Goal: Task Accomplishment & Management: Manage account settings

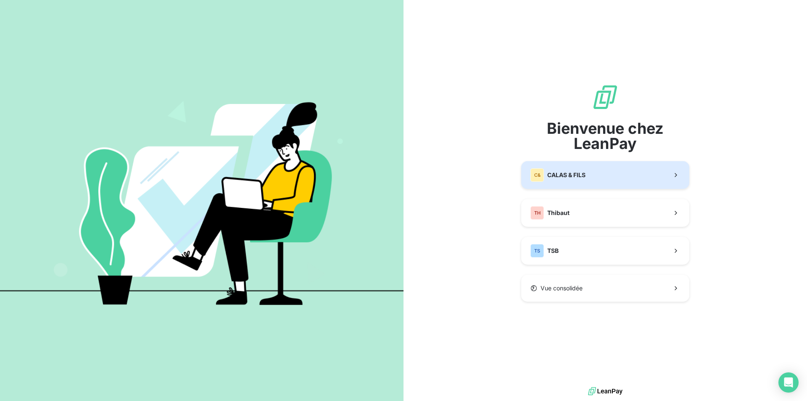
click at [570, 172] on span "CALAS & FILS" at bounding box center [566, 175] width 38 height 8
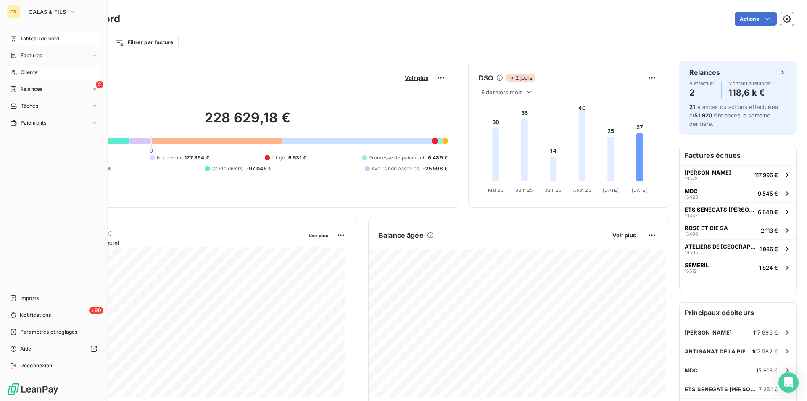
click at [27, 69] on span "Clients" at bounding box center [29, 73] width 17 height 8
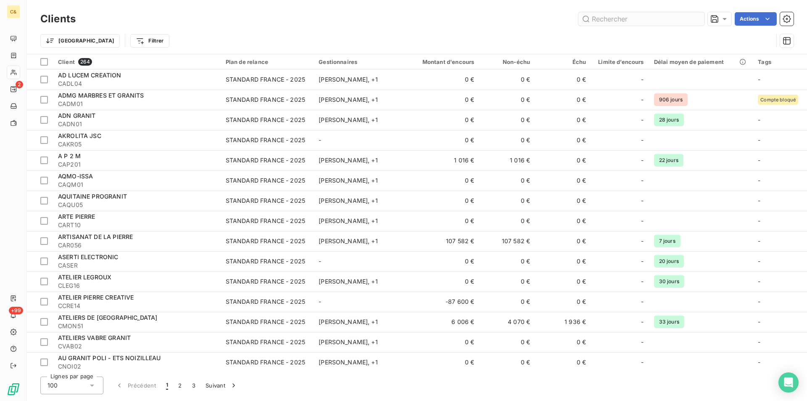
click at [601, 18] on input "text" at bounding box center [641, 18] width 126 height 13
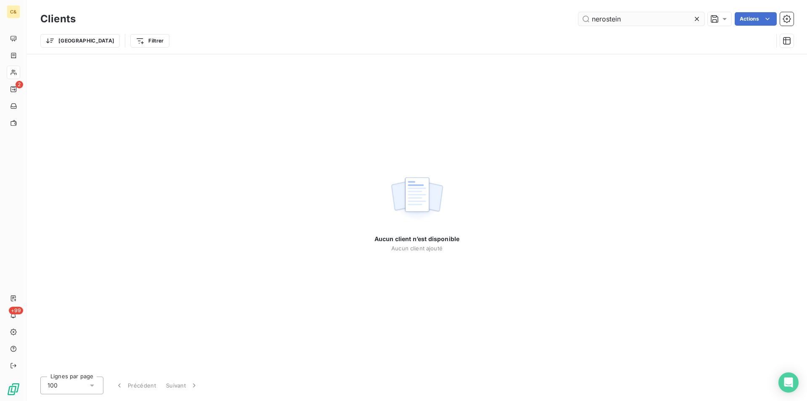
type input "nerostein"
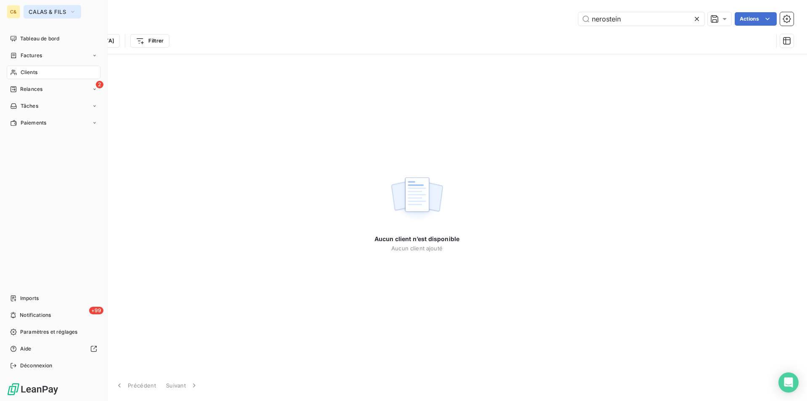
click at [72, 8] on icon "button" at bounding box center [72, 12] width 7 height 8
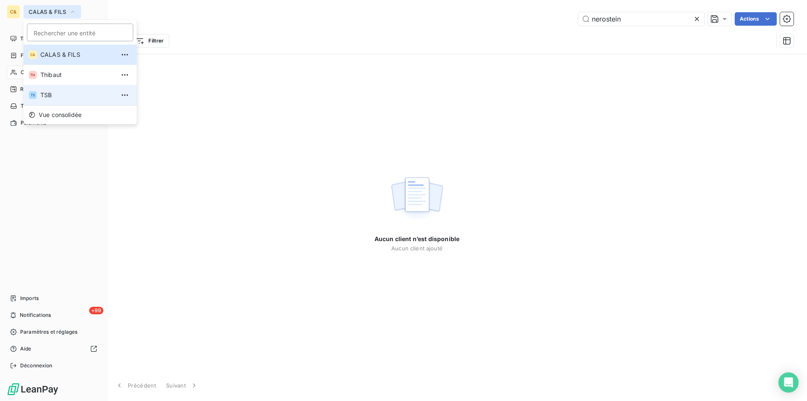
click at [51, 92] on span "TSB" at bounding box center [77, 95] width 74 height 8
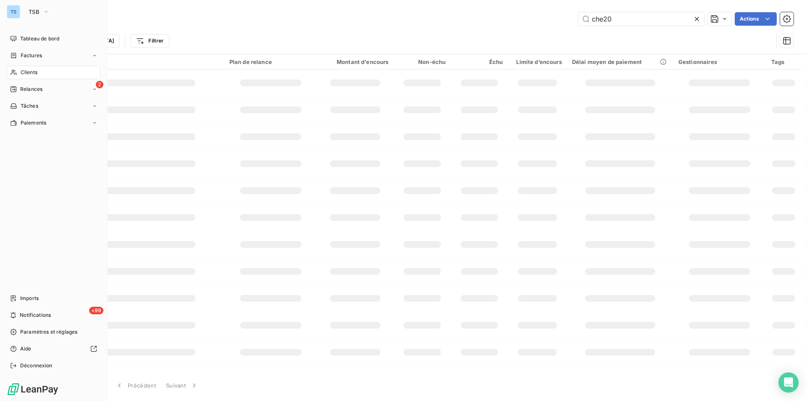
type input "nerostein"
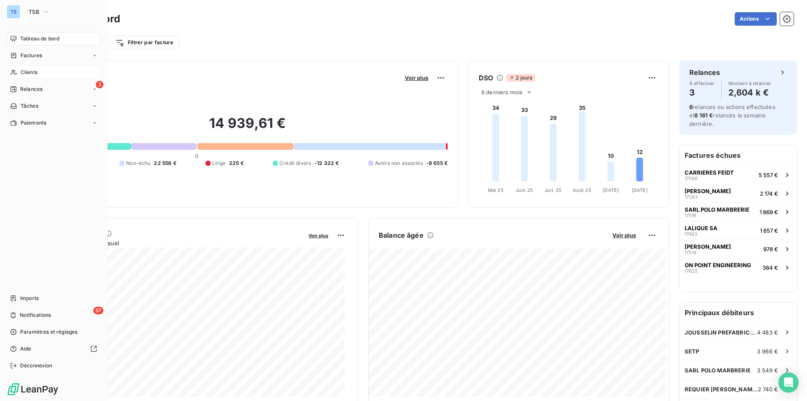
click at [32, 69] on span "Clients" at bounding box center [29, 73] width 17 height 8
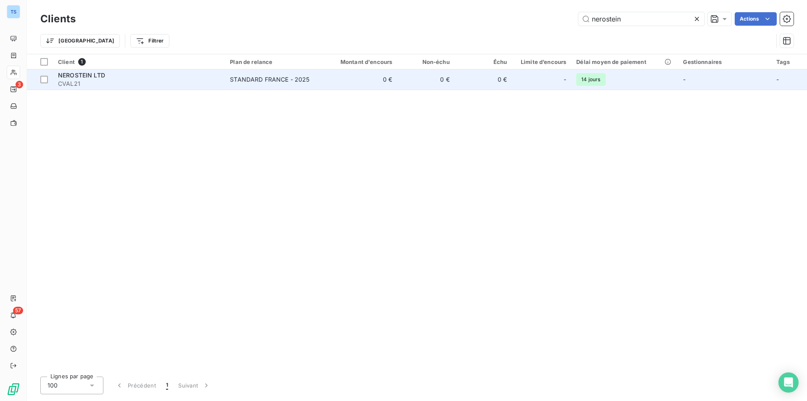
click at [101, 80] on span "CVAL21" at bounding box center [139, 83] width 162 height 8
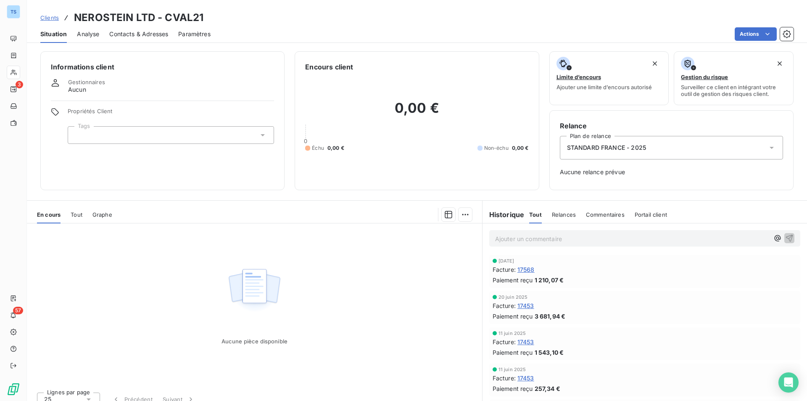
click at [138, 35] on span "Contacts & Adresses" at bounding box center [138, 34] width 59 height 8
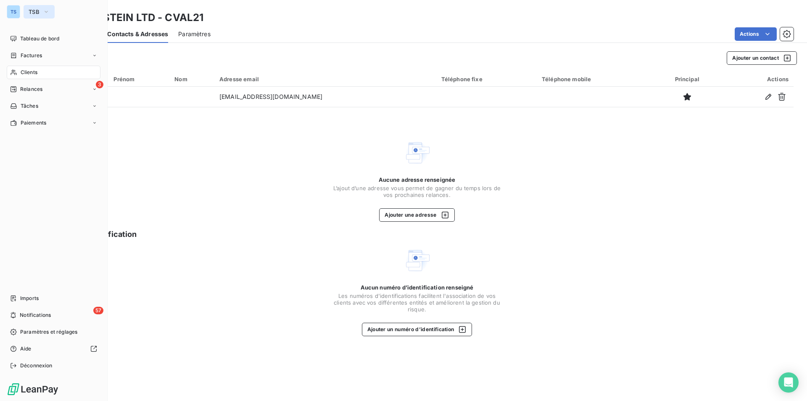
click at [45, 9] on icon "button" at bounding box center [46, 12] width 7 height 8
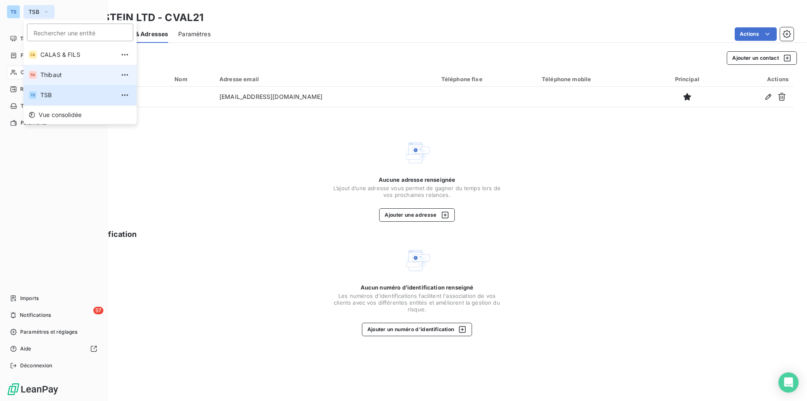
click at [53, 73] on span "Thibaut" at bounding box center [77, 75] width 74 height 8
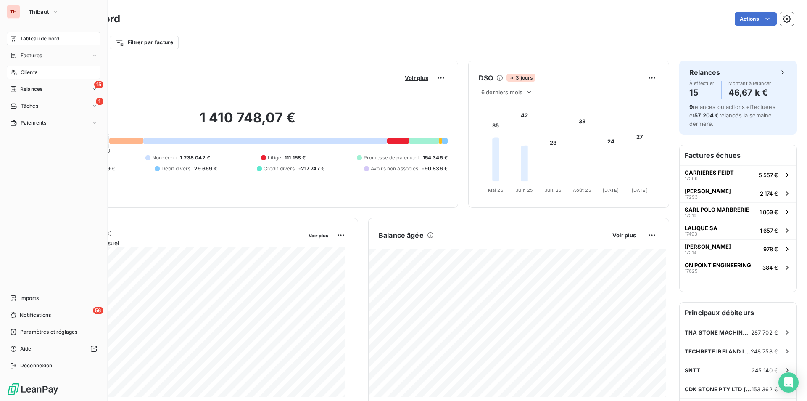
click at [46, 69] on div "Clients" at bounding box center [54, 72] width 94 height 13
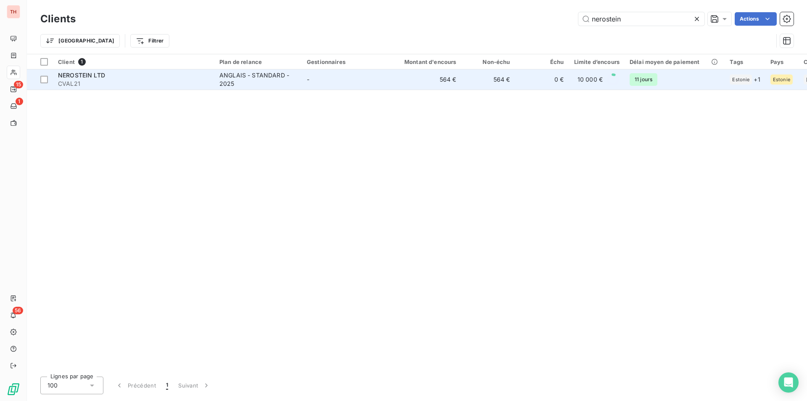
click at [109, 77] on div "NEROSTEIN LTD" at bounding box center [133, 75] width 151 height 8
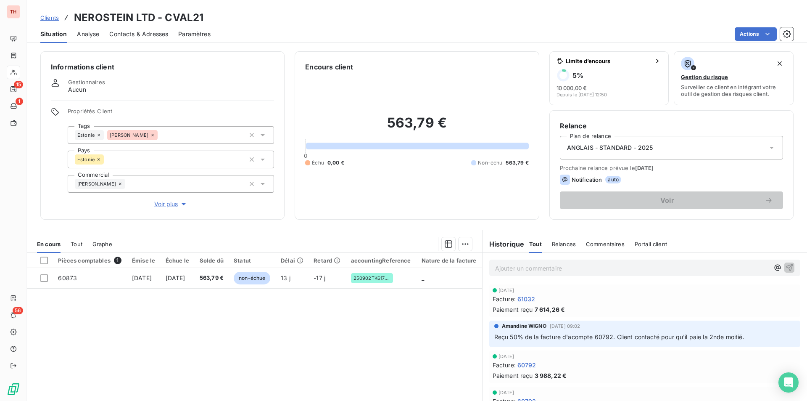
click at [121, 31] on span "Contacts & Adresses" at bounding box center [138, 34] width 59 height 8
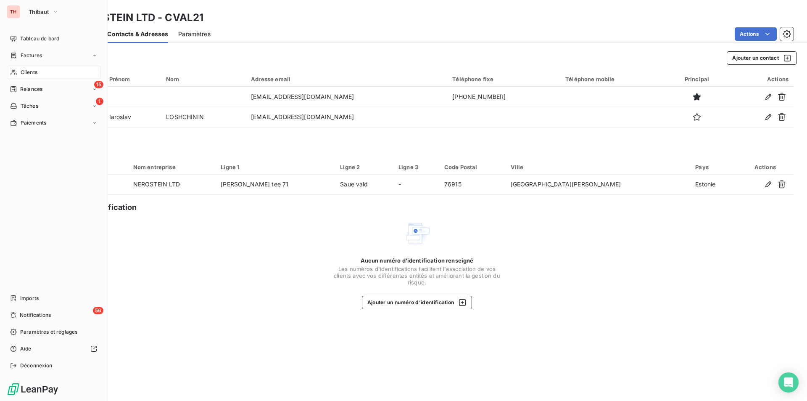
click at [41, 70] on div "Clients" at bounding box center [54, 72] width 94 height 13
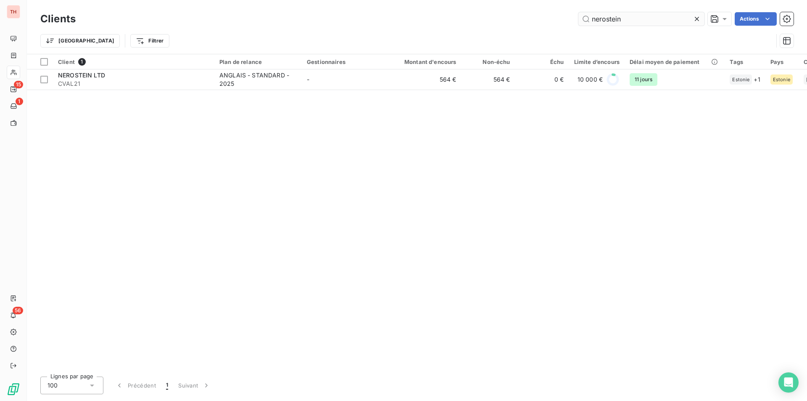
drag, startPoint x: 697, startPoint y: 16, endPoint x: 684, endPoint y: 15, distance: 13.5
click at [697, 15] on icon at bounding box center [697, 19] width 8 height 8
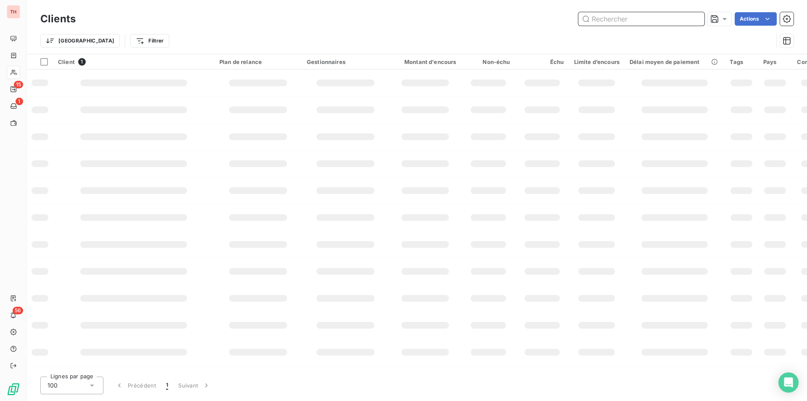
click at [679, 16] on input "text" at bounding box center [641, 18] width 126 height 13
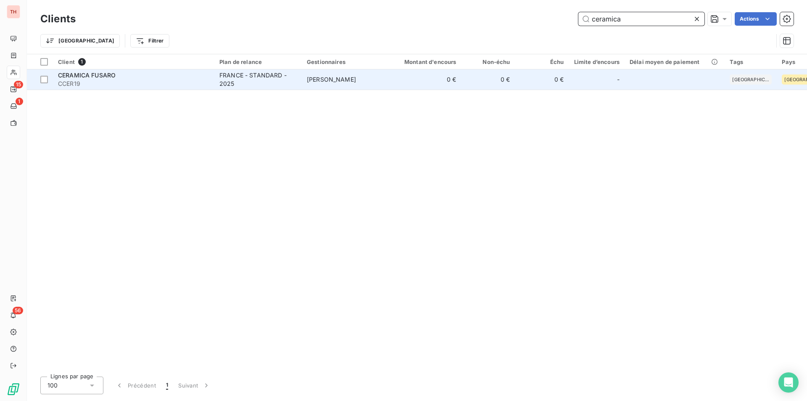
type input "ceramica"
click at [120, 78] on div "CERAMICA FUSARO" at bounding box center [133, 75] width 151 height 8
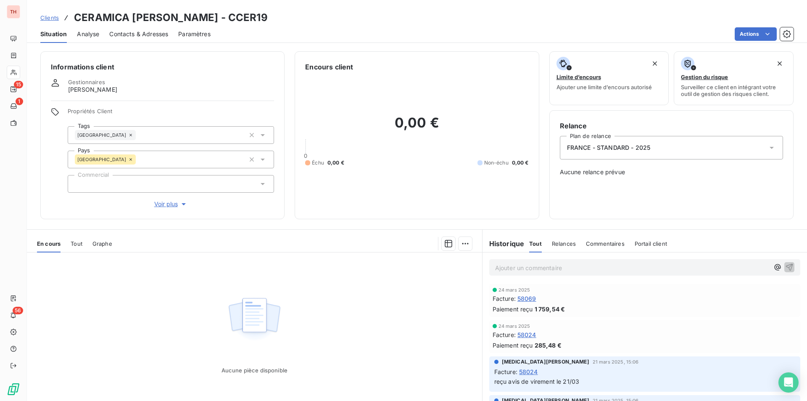
click at [524, 296] on span "58069" at bounding box center [527, 298] width 19 height 9
